Goal: Task Accomplishment & Management: Manage account settings

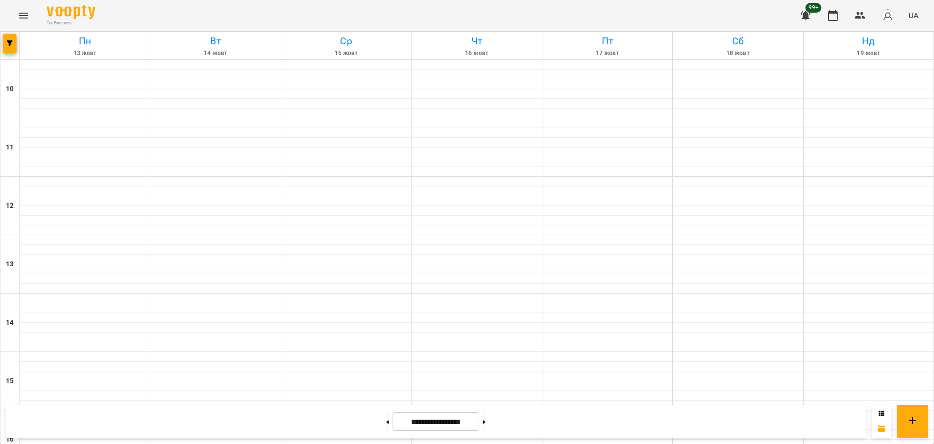
scroll to position [358, 0]
click at [386, 421] on button at bounding box center [387, 421] width 2 height 21
click at [485, 421] on icon at bounding box center [484, 422] width 2 height 4
type input "**********"
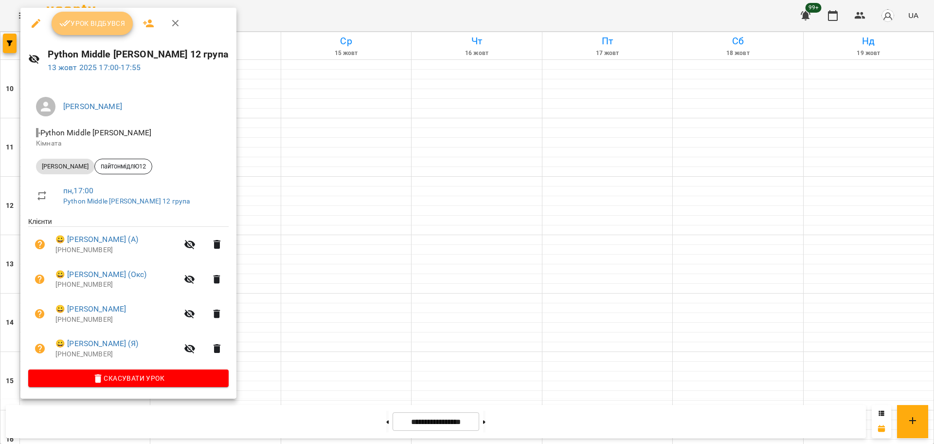
click at [92, 33] on button "Урок відбувся" at bounding box center [93, 23] width 82 height 23
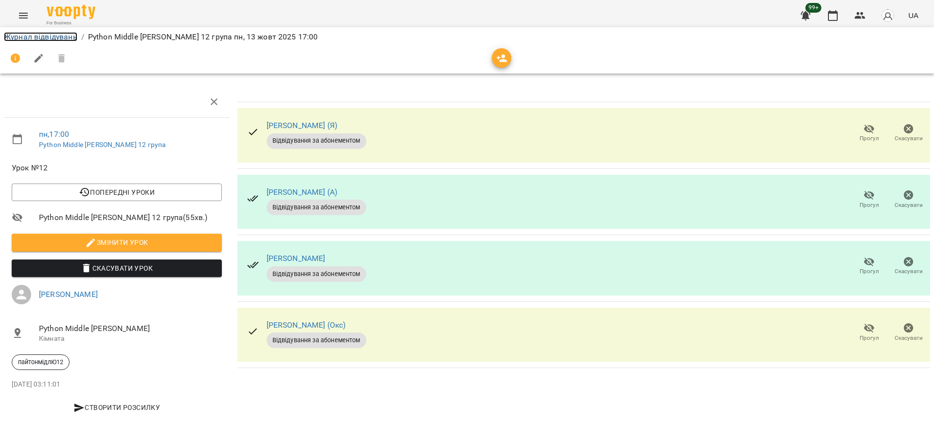
click at [63, 38] on link "Журнал відвідувань" at bounding box center [40, 36] width 73 height 9
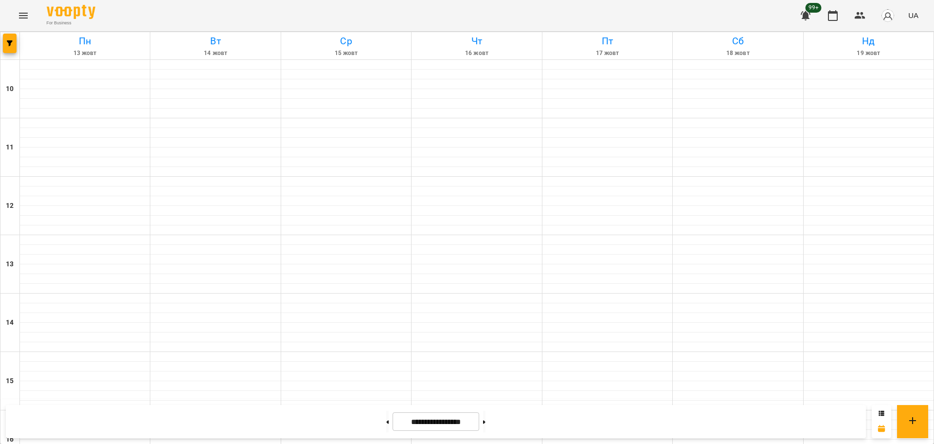
scroll to position [358, 0]
